Goal: Task Accomplishment & Management: Use online tool/utility

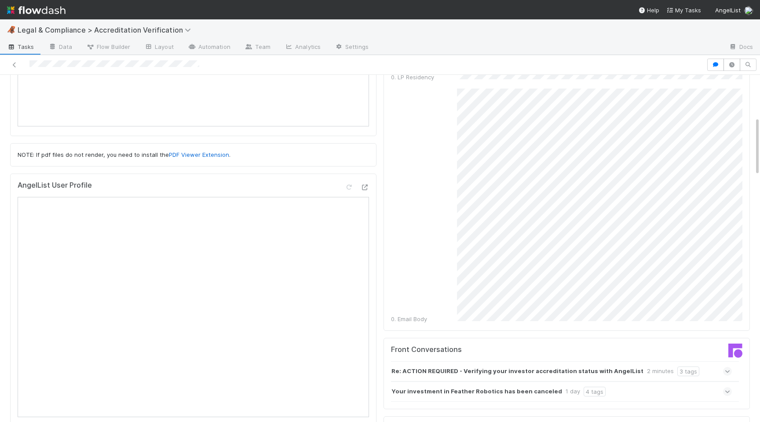
scroll to position [436, 0]
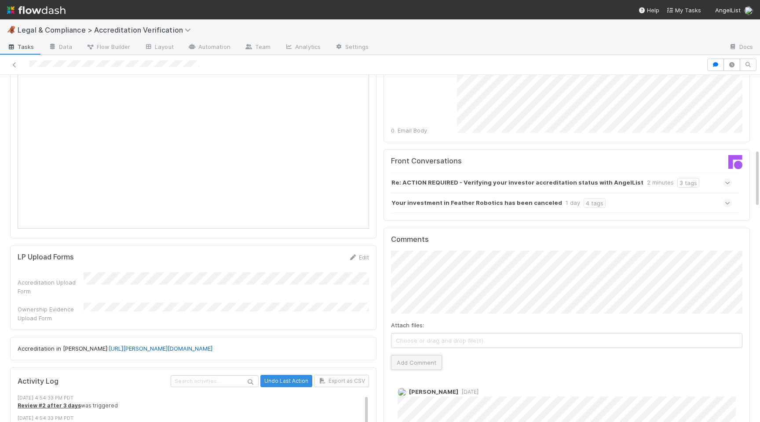
click at [400, 355] on button "Add Comment" at bounding box center [416, 362] width 51 height 15
click at [416, 396] on div "Edit Delete" at bounding box center [567, 400] width 338 height 9
click at [406, 397] on link "Edit" at bounding box center [410, 400] width 10 height 7
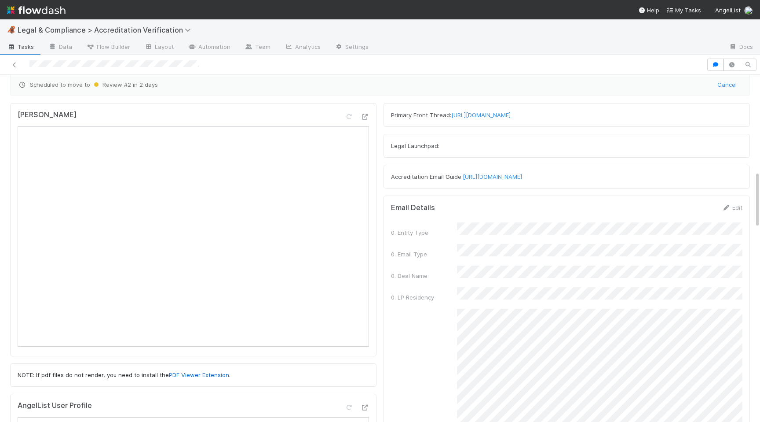
scroll to position [0, 0]
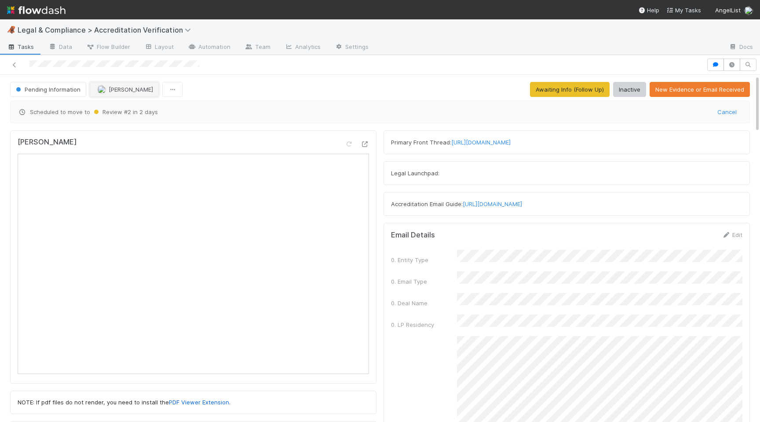
click at [134, 92] on span "[PERSON_NAME]" at bounding box center [131, 89] width 44 height 7
click at [636, 86] on button "Inactive" at bounding box center [629, 89] width 33 height 15
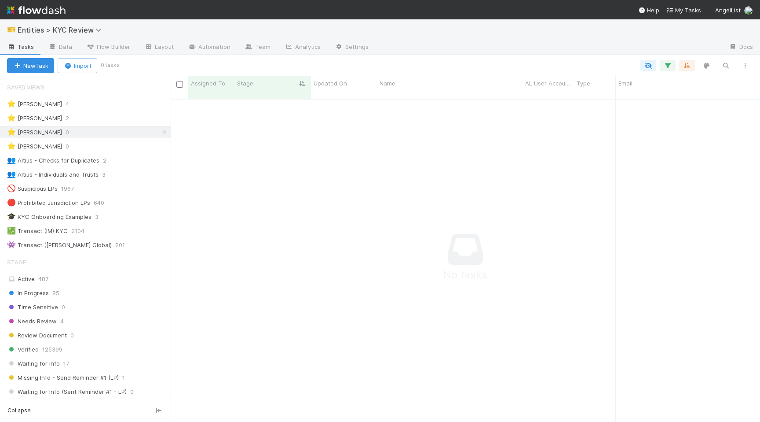
scroll to position [330, 590]
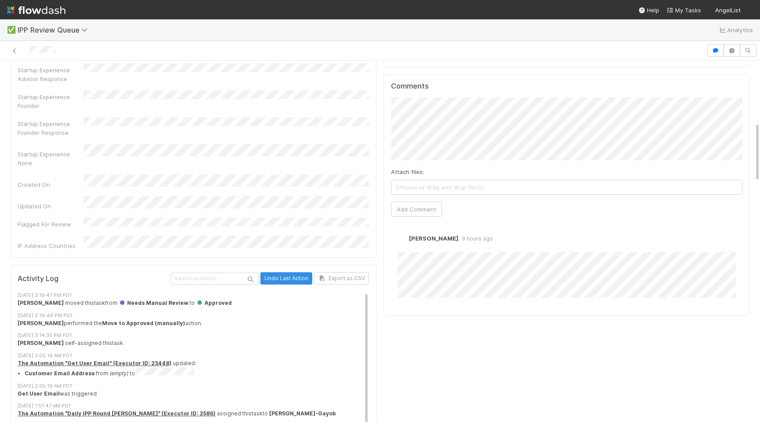
scroll to position [650, 0]
